Goal: Information Seeking & Learning: Learn about a topic

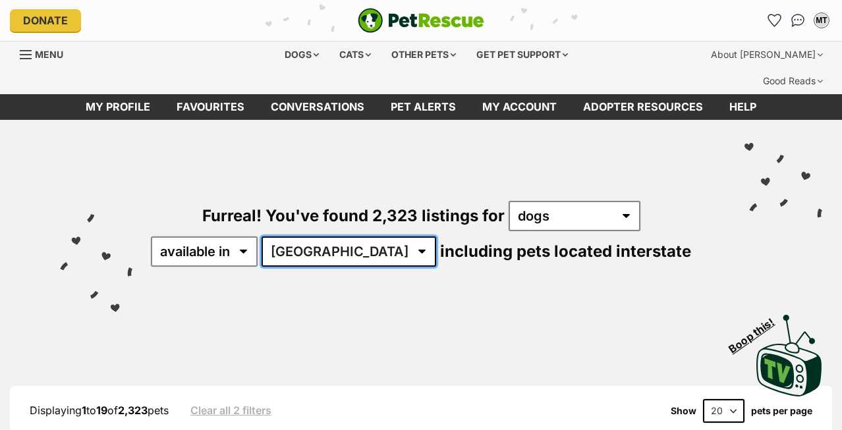
click at [349, 237] on select "Australia ACT NSW NT QLD SA TAS VIC WA" at bounding box center [349, 252] width 175 height 30
select select "TAS"
click at [304, 237] on select "Australia ACT NSW NT QLD SA TAS VIC WA" at bounding box center [349, 252] width 175 height 30
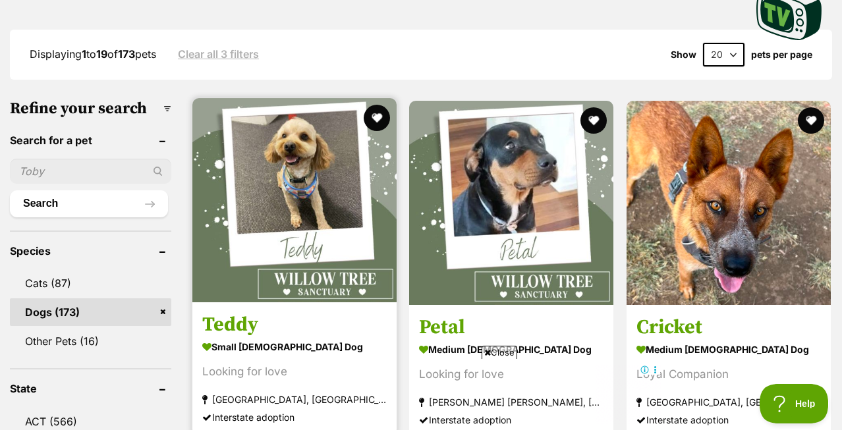
click at [329, 217] on img at bounding box center [294, 200] width 204 height 204
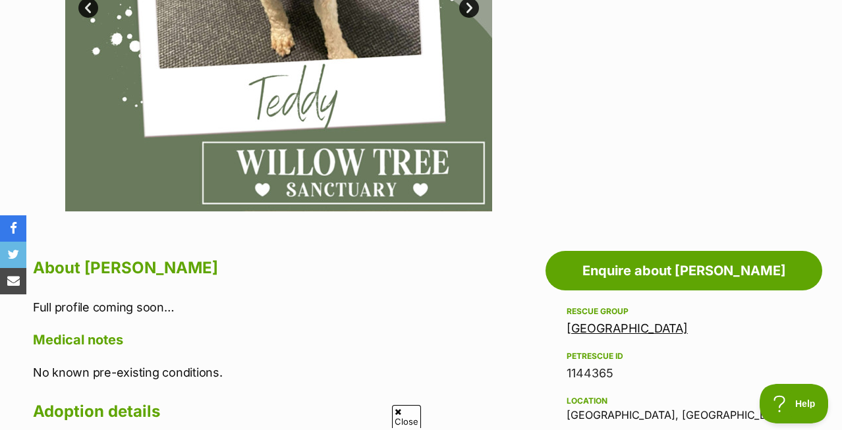
scroll to position [693, 0]
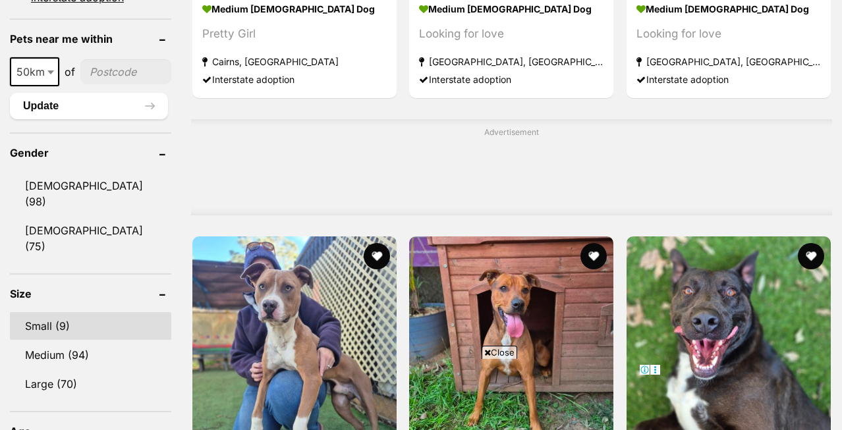
scroll to position [1087, 0]
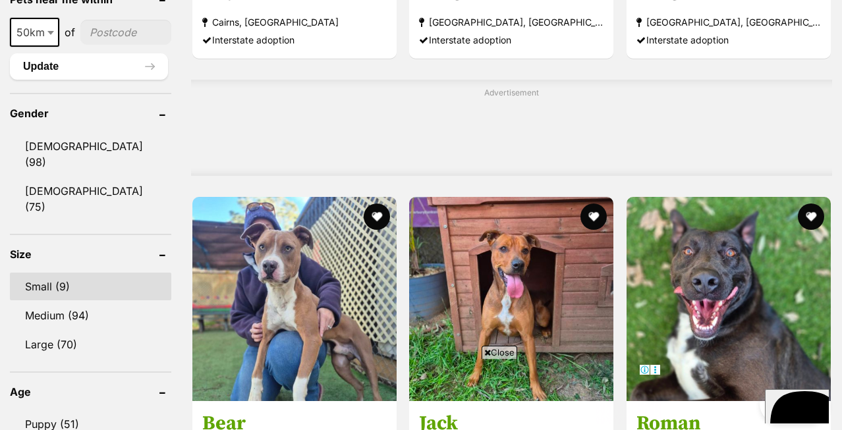
click at [43, 273] on link "Small (9)" at bounding box center [90, 287] width 161 height 28
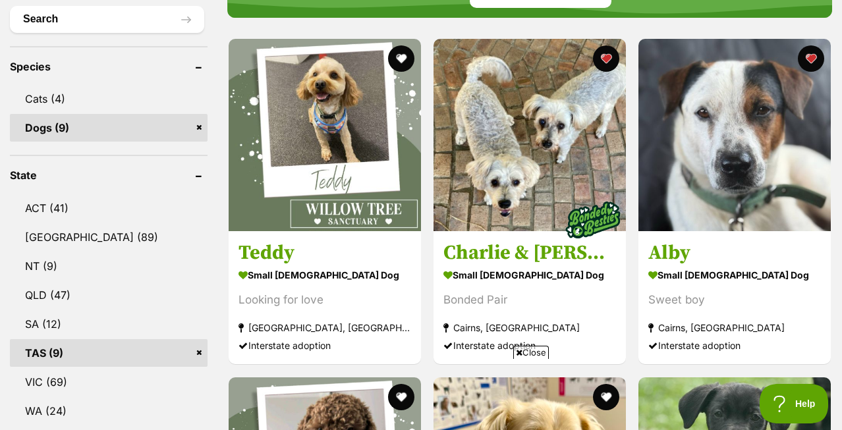
scroll to position [535, 0]
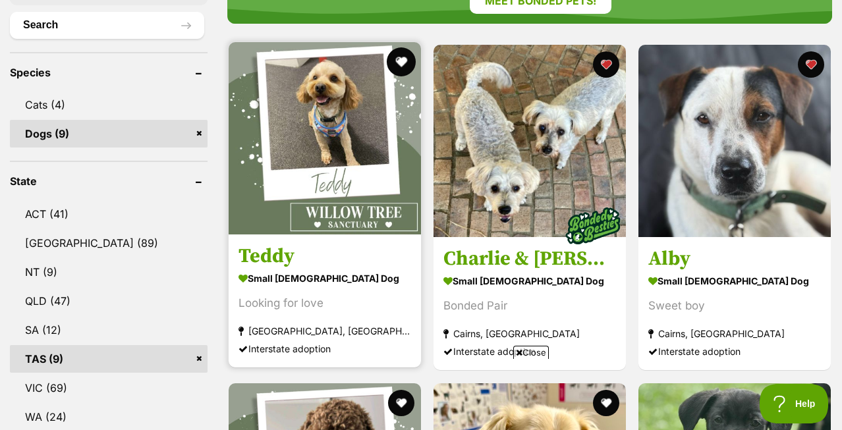
click at [407, 47] on button "favourite" at bounding box center [401, 61] width 29 height 29
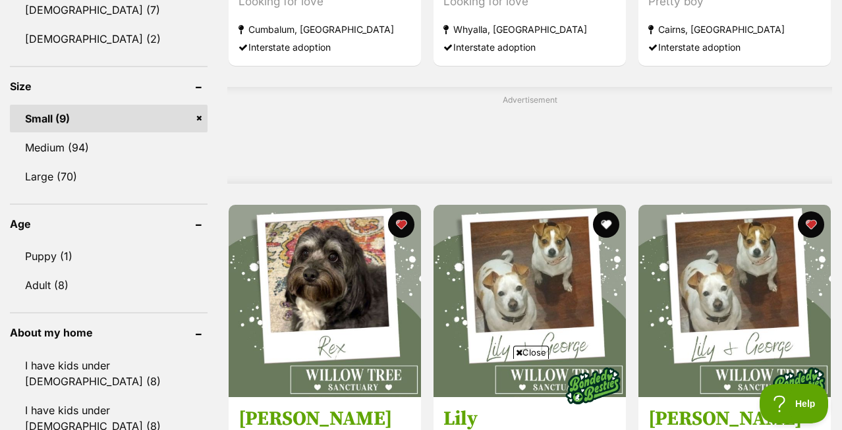
scroll to position [1189, 0]
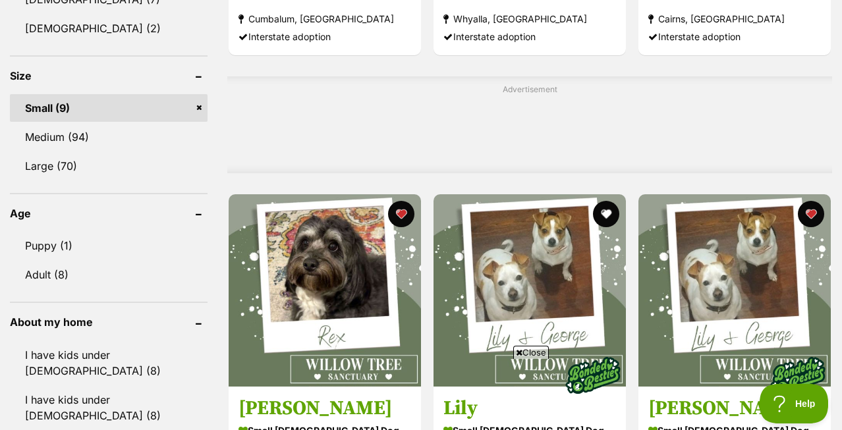
click at [200, 94] on link "Small (9)" at bounding box center [109, 108] width 198 height 28
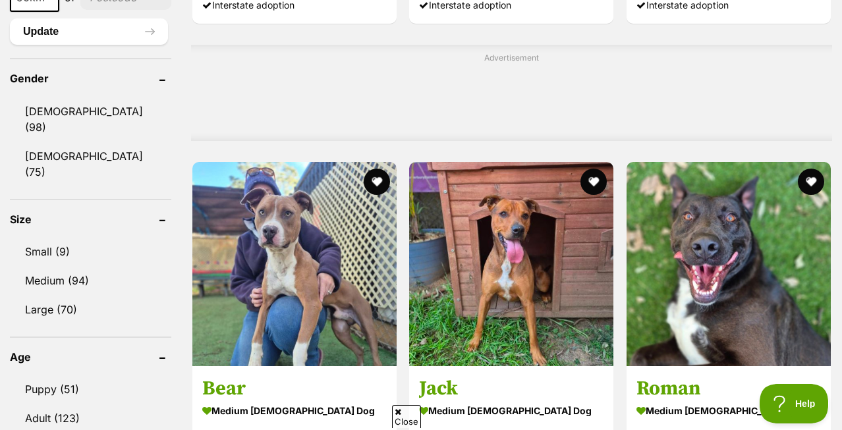
scroll to position [1169, 0]
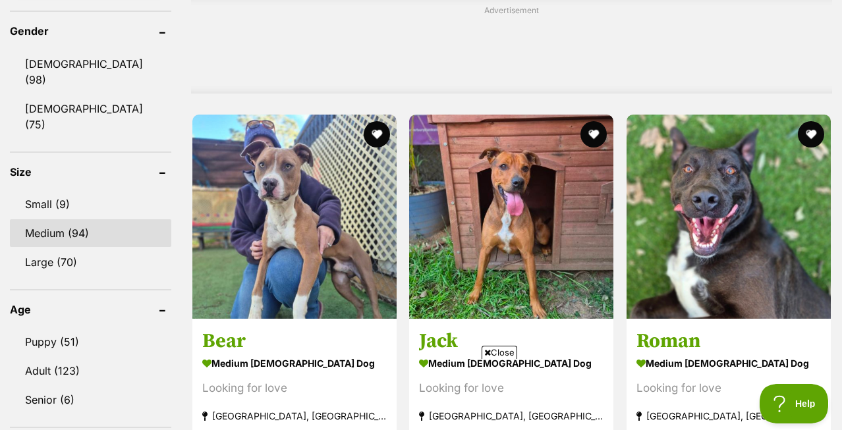
click at [47, 219] on link "Medium (94)" at bounding box center [90, 233] width 161 height 28
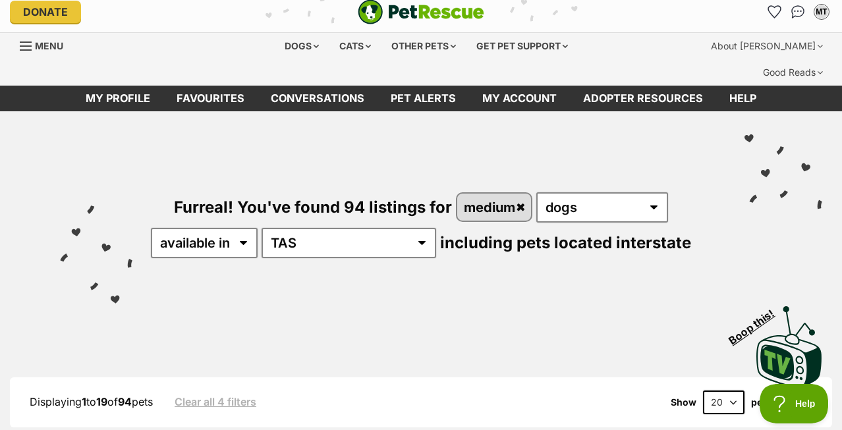
scroll to position [94, 0]
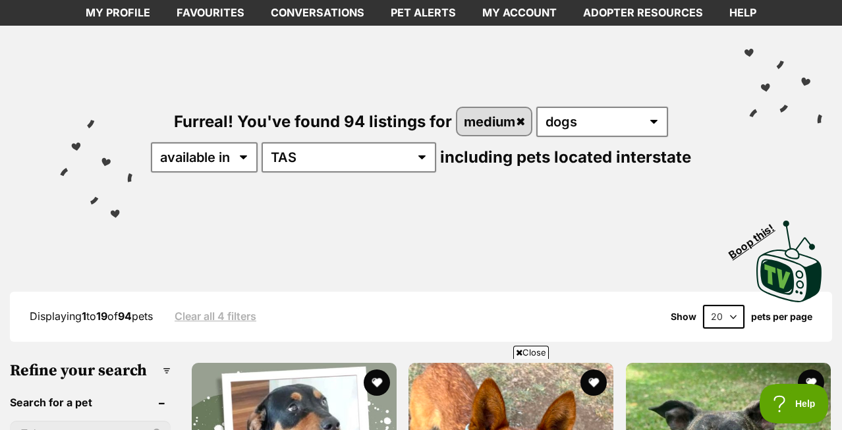
click at [743, 305] on select "20 40 60" at bounding box center [724, 317] width 42 height 24
click at [703, 305] on select "20 40 60" at bounding box center [724, 317] width 42 height 24
click at [733, 305] on select "20 40 60" at bounding box center [724, 317] width 42 height 24
select select "60"
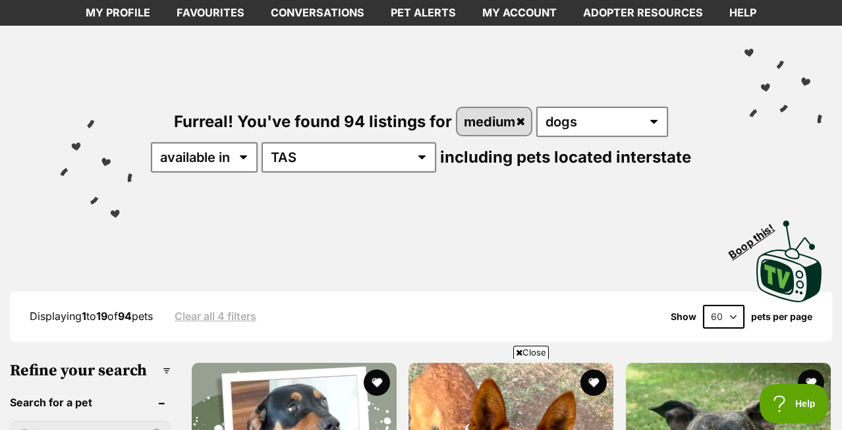
click at [703, 305] on select "20 40 60" at bounding box center [724, 317] width 42 height 24
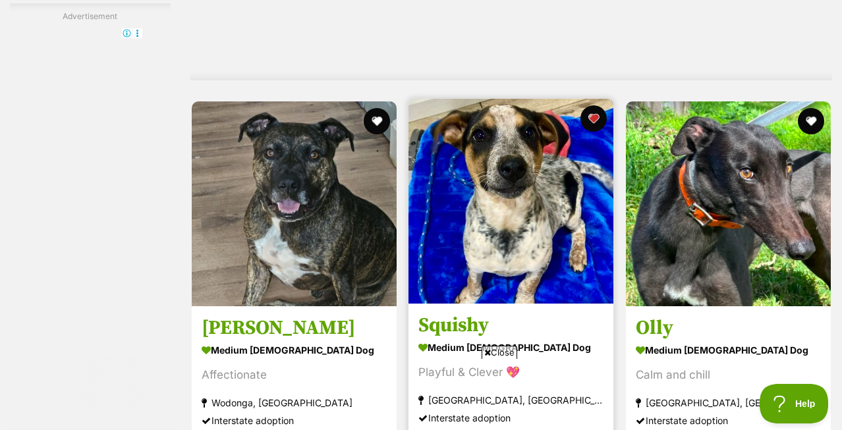
click at [510, 166] on img at bounding box center [511, 201] width 205 height 205
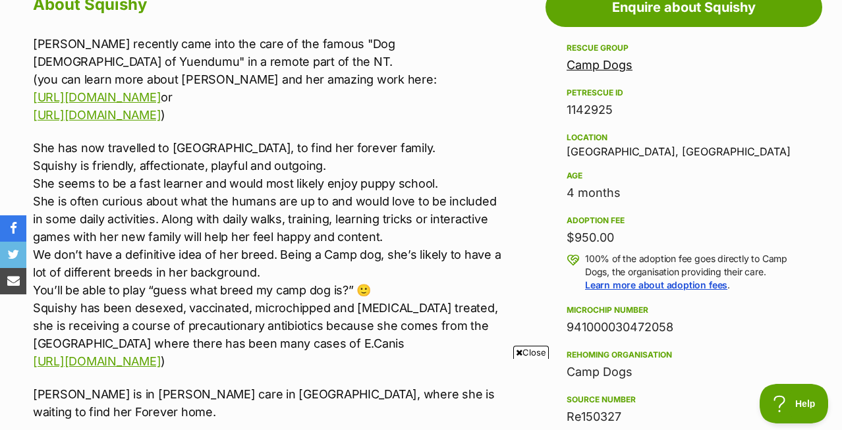
scroll to position [801, 0]
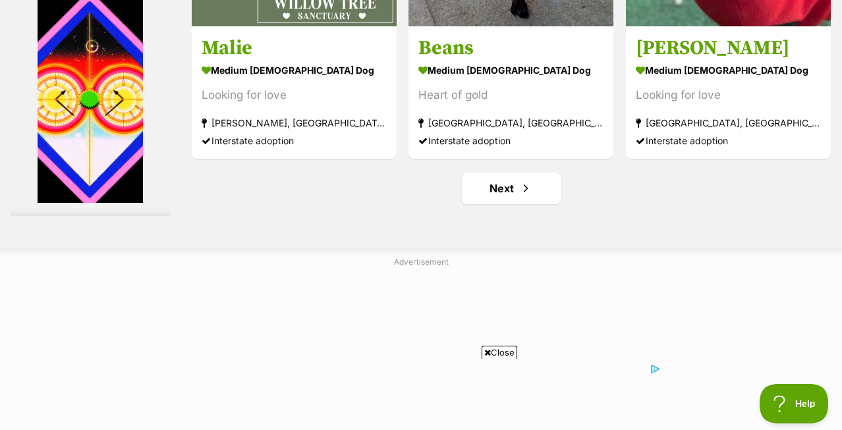
scroll to position [8820, 0]
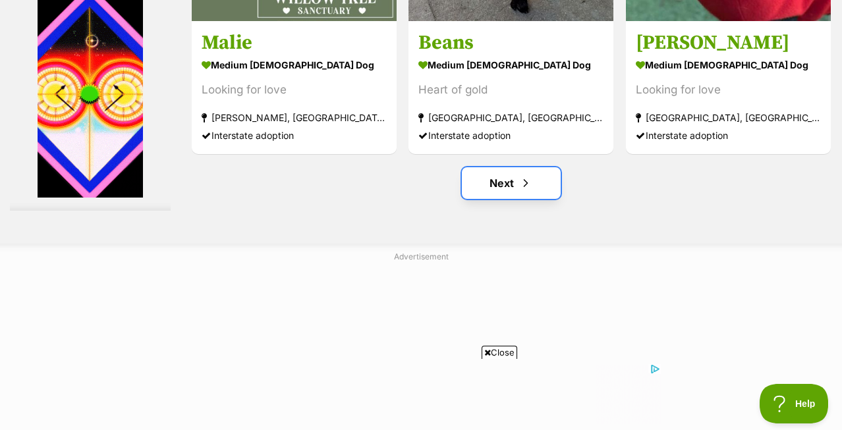
click at [507, 167] on link "Next" at bounding box center [511, 183] width 99 height 32
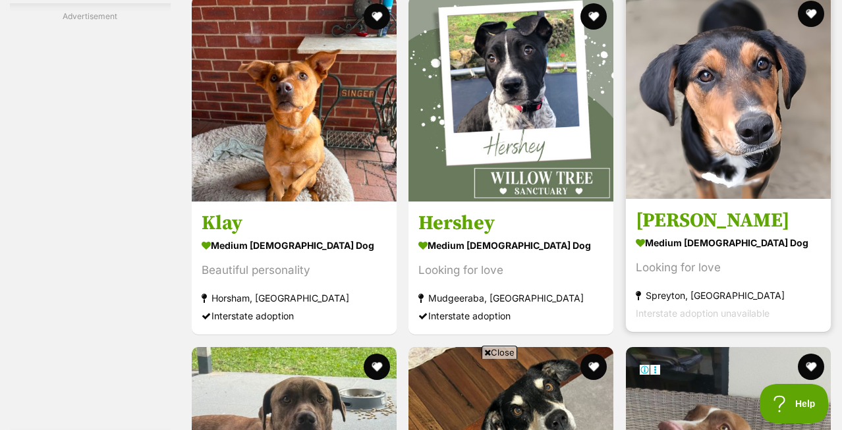
scroll to position [3676, 0]
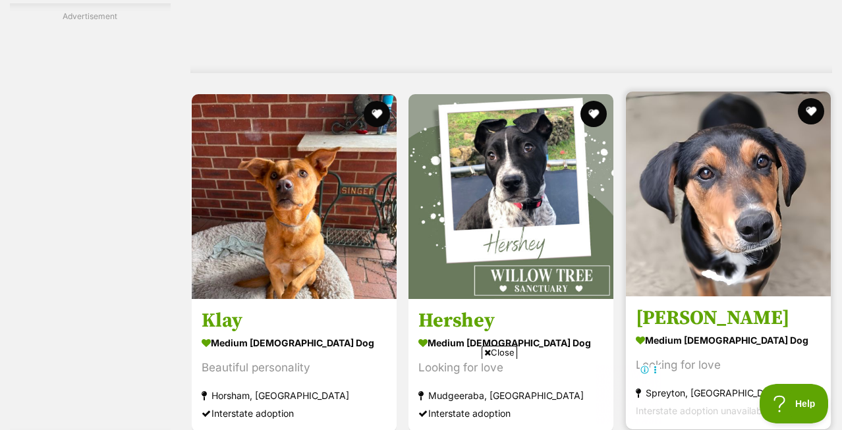
click at [751, 183] on img at bounding box center [728, 194] width 205 height 205
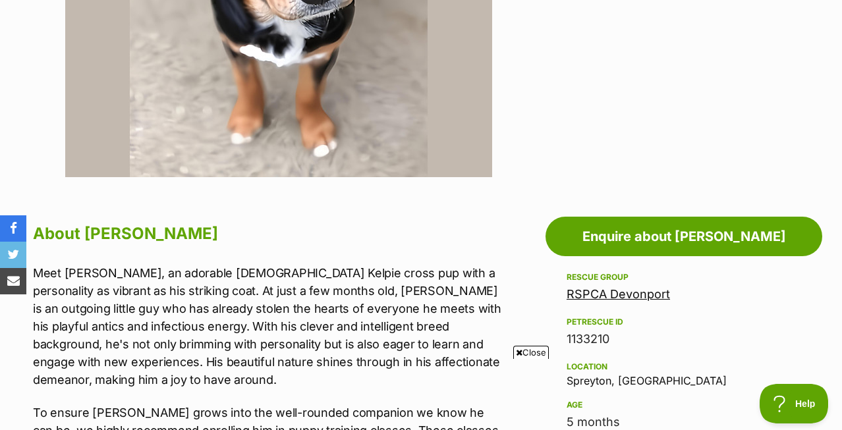
scroll to position [391, 0]
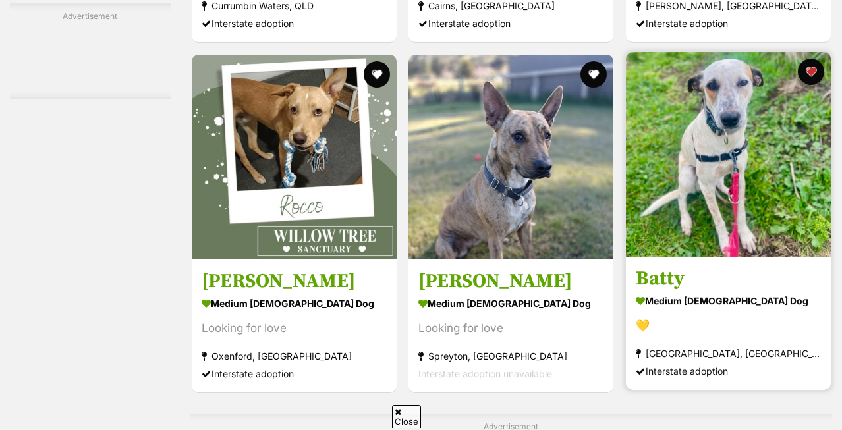
click at [741, 134] on img at bounding box center [728, 154] width 205 height 205
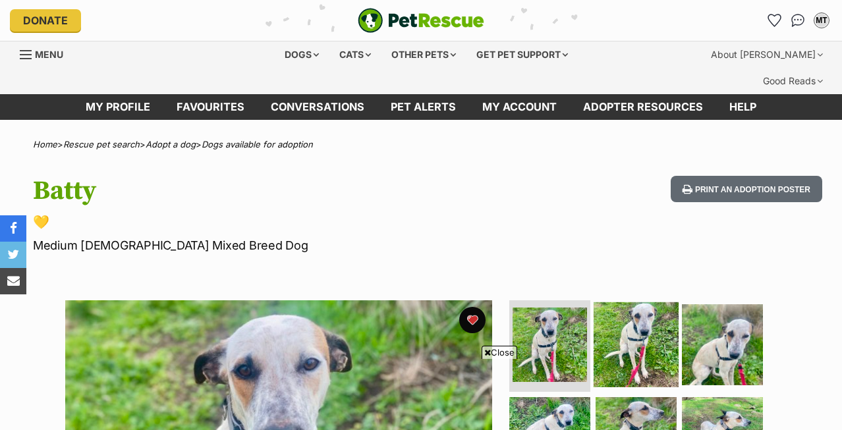
scroll to position [185, 0]
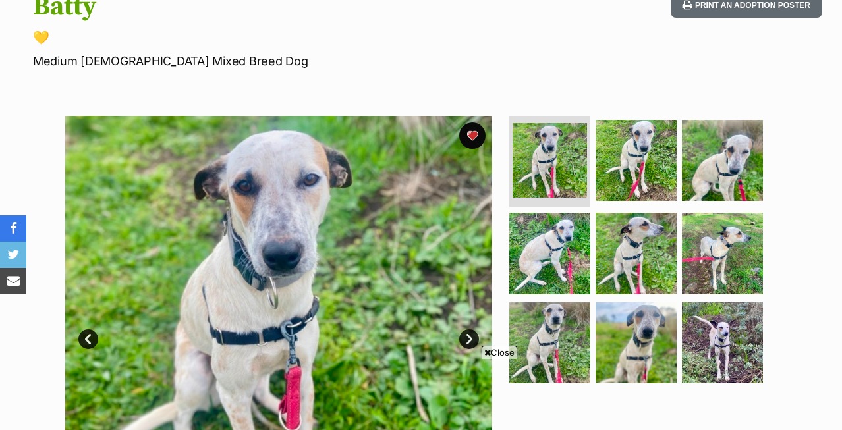
click at [471, 330] on link "Next" at bounding box center [469, 340] width 20 height 20
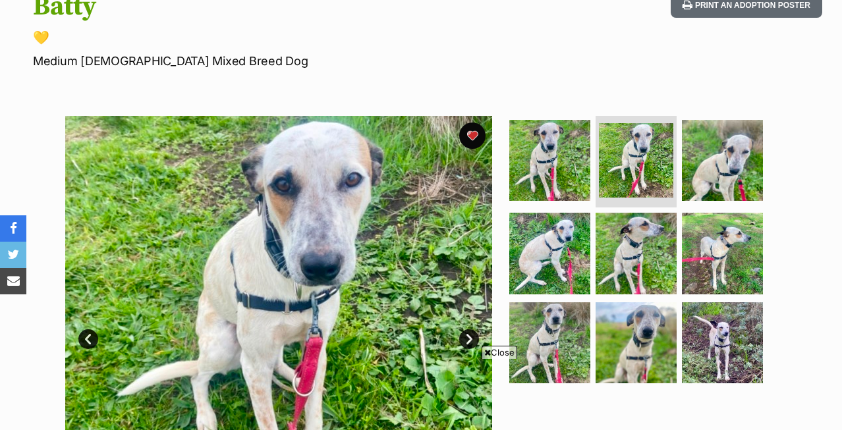
click at [471, 330] on link "Next" at bounding box center [469, 340] width 20 height 20
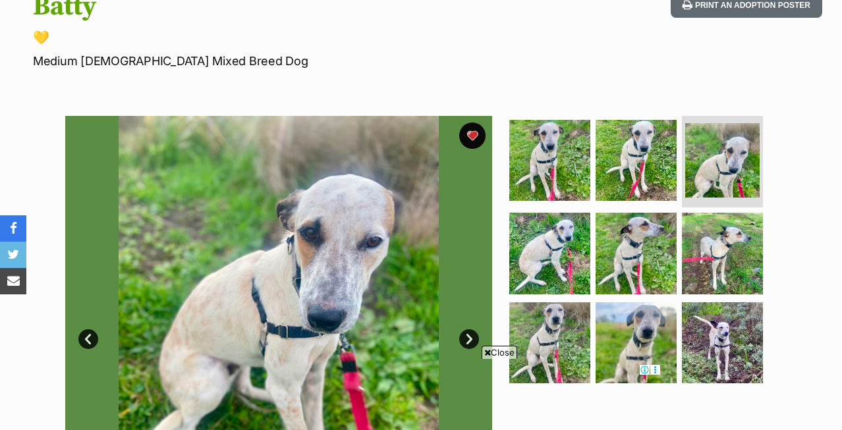
click at [471, 330] on link "Next" at bounding box center [469, 340] width 20 height 20
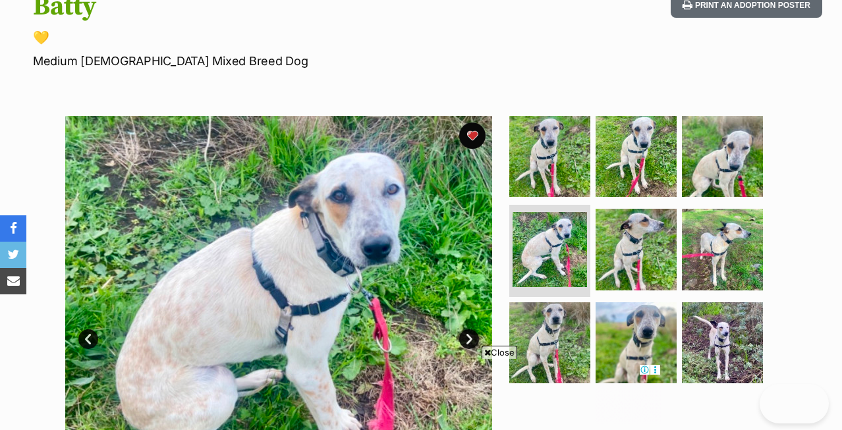
click at [470, 330] on link "Next" at bounding box center [469, 340] width 20 height 20
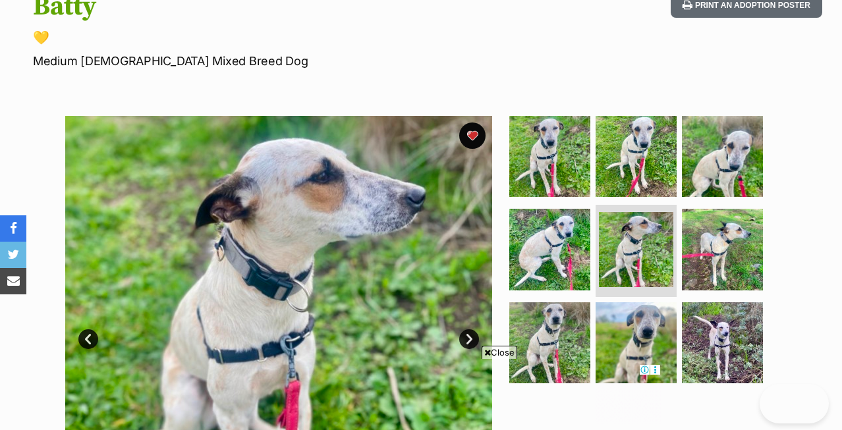
click at [470, 330] on link "Next" at bounding box center [469, 340] width 20 height 20
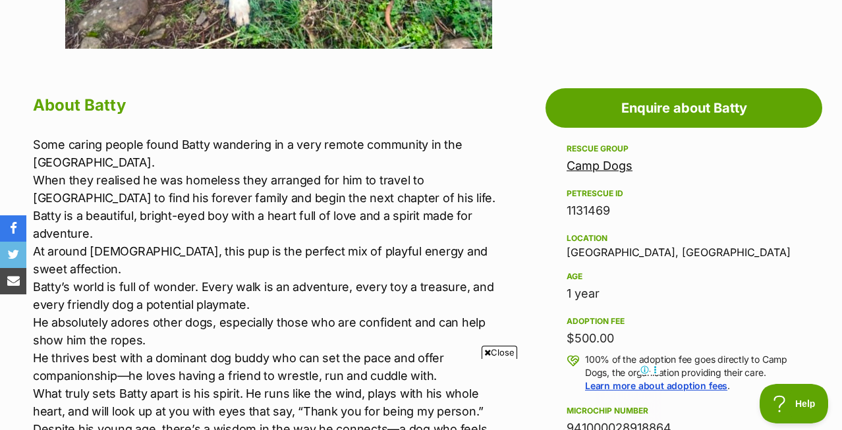
scroll to position [680, 0]
